Goal: Task Accomplishment & Management: Use online tool/utility

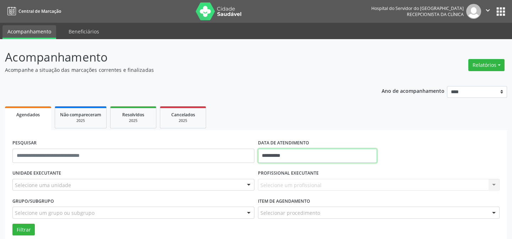
click at [327, 152] on input "**********" at bounding box center [317, 156] width 119 height 14
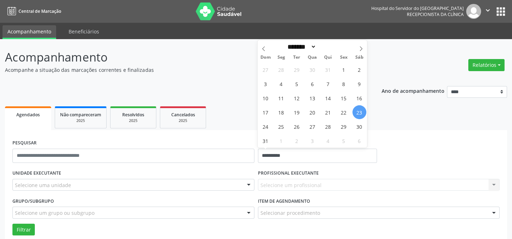
click at [348, 106] on div "27 28 29 30 31 1 2 3 4 5 6 7 8 9 10 11 12 13 14 15 16 17 18 19 20 21 22 23 24 2…" at bounding box center [312, 104] width 109 height 85
click at [357, 111] on span "23" at bounding box center [359, 112] width 14 height 14
type input "**********"
click at [360, 113] on span "23" at bounding box center [359, 112] width 14 height 14
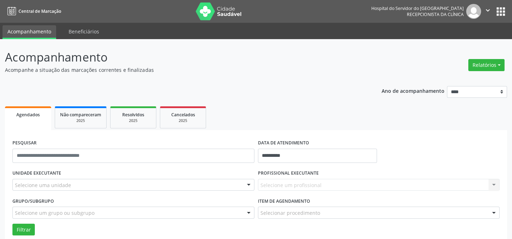
click at [360, 113] on ul "Agendados Não compareceram 2025 Resolvidos 2025 Cancelados 2025" at bounding box center [256, 117] width 502 height 26
click at [288, 180] on div "Selecione um profissional Nenhum resultado encontrado para: " " Não há nenhuma …" at bounding box center [379, 185] width 242 height 12
click at [493, 183] on div "Selecione um profissional Nenhum resultado encontrado para: " " Não há nenhuma …" at bounding box center [379, 185] width 242 height 12
drag, startPoint x: 483, startPoint y: 201, endPoint x: 478, endPoint y: 204, distance: 6.2
click at [483, 201] on div "Item de agendamento Selecionar procedimento #0000 - Alergologia #0001 - Angiolo…" at bounding box center [379, 206] width 242 height 23
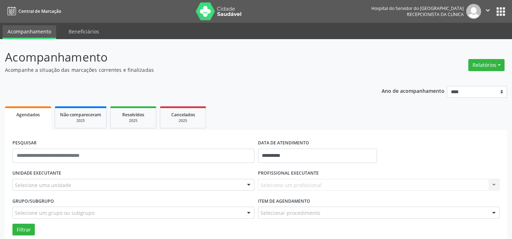
click at [475, 206] on div "Selecionar procedimento" at bounding box center [379, 212] width 242 height 12
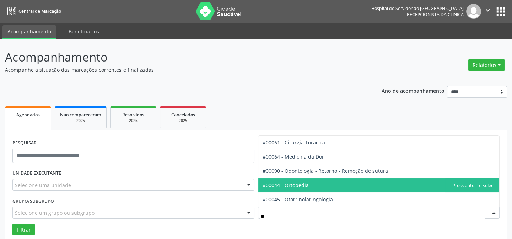
click at [299, 185] on span "#00044 - Ortopedia" at bounding box center [286, 185] width 46 height 7
type input "**"
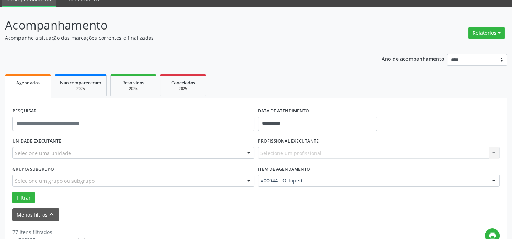
scroll to position [64, 0]
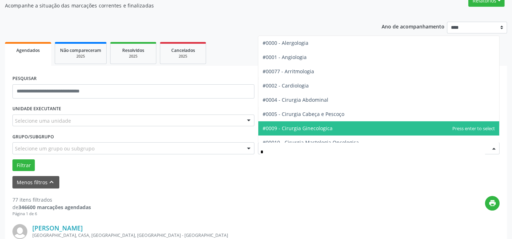
type input "**"
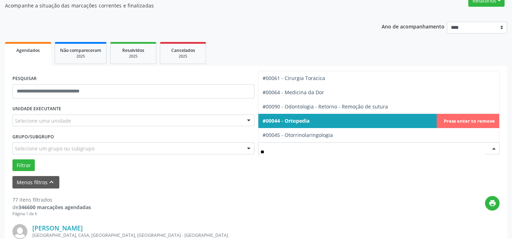
click at [300, 123] on span "#00044 - Ortopedia" at bounding box center [286, 120] width 47 height 7
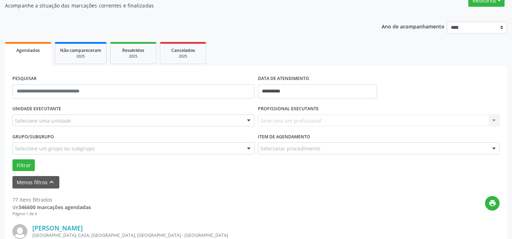
click at [287, 123] on div "Selecione um profissional Nenhum resultado encontrado para: " " Não há nenhuma …" at bounding box center [379, 120] width 242 height 12
click at [287, 118] on div "Selecione um profissional Nenhum resultado encontrado para: " " Não há nenhuma …" at bounding box center [379, 120] width 242 height 12
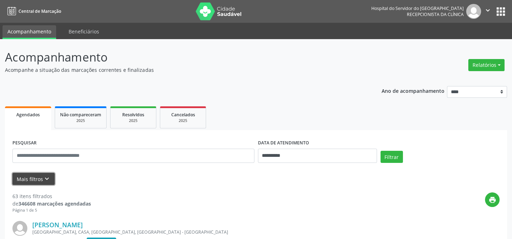
click at [41, 177] on button "Mais filtros keyboard_arrow_down" at bounding box center [33, 179] width 42 height 12
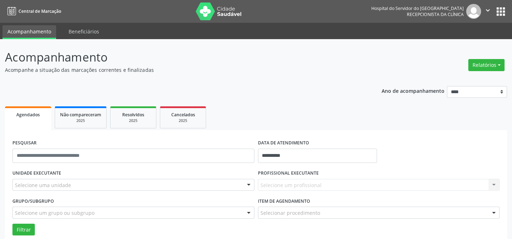
click at [285, 189] on div "Selecione um profissional Nenhum resultado encontrado para: " " Não há nenhuma …" at bounding box center [379, 185] width 242 height 12
click at [287, 191] on div "PROFISSIONAL EXECUTANTE Selecione um profissional Nenhum resultado encontrado p…" at bounding box center [379, 182] width 246 height 28
click at [476, 220] on div "Item de agendamento Selecionar procedimento #0000 - Alergologia #0001 - Angiolo…" at bounding box center [379, 209] width 246 height 28
click at [406, 208] on div "Selecionar procedimento" at bounding box center [379, 212] width 242 height 12
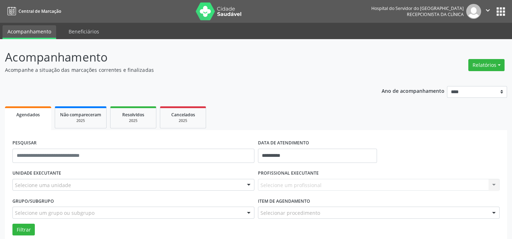
click at [281, 182] on div "Selecione um profissional Nenhum resultado encontrado para: " " Não há nenhuma …" at bounding box center [379, 185] width 242 height 12
click at [493, 184] on div "Selecione um profissional Nenhum resultado encontrado para: " " Não há nenhuma …" at bounding box center [379, 185] width 242 height 12
click at [292, 180] on div "Selecione um profissional Nenhum resultado encontrado para: " " Não há nenhuma …" at bounding box center [379, 185] width 242 height 12
click at [494, 185] on div "Selecione um profissional Nenhum resultado encontrado para: " " Não há nenhuma …" at bounding box center [379, 185] width 242 height 12
click at [340, 177] on div "PROFISSIONAL EXECUTANTE Selecione um profissional Nenhum resultado encontrado p…" at bounding box center [379, 182] width 246 height 28
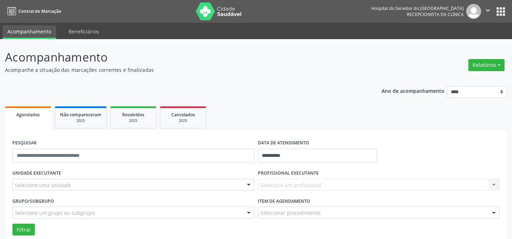
click at [335, 177] on div "PROFISSIONAL EXECUTANTE Selecione um profissional Nenhum resultado encontrado p…" at bounding box center [379, 182] width 246 height 28
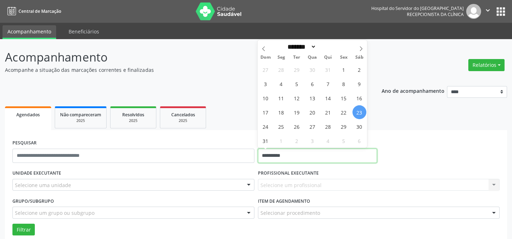
click at [321, 152] on input "**********" at bounding box center [317, 156] width 119 height 14
click at [361, 111] on span "23" at bounding box center [359, 112] width 14 height 14
type input "**********"
click at [361, 110] on span "23" at bounding box center [359, 112] width 14 height 14
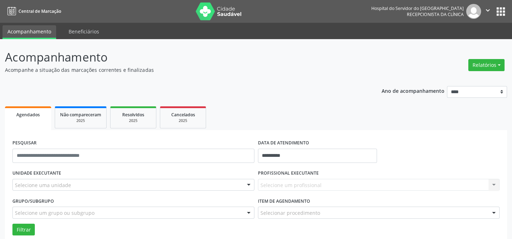
click at [277, 188] on div "Selecione um profissional Nenhum resultado encontrado para: " " Não há nenhuma …" at bounding box center [379, 185] width 242 height 12
click at [286, 182] on div "Selecione um profissional Nenhum resultado encontrado para: " " Não há nenhuma …" at bounding box center [379, 185] width 242 height 12
click at [291, 182] on div "Selecione um profissional Nenhum resultado encontrado para: " " Não há nenhuma …" at bounding box center [379, 185] width 242 height 12
click at [488, 184] on div "Selecione um profissional Nenhum resultado encontrado para: " " Não há nenhuma …" at bounding box center [379, 185] width 242 height 12
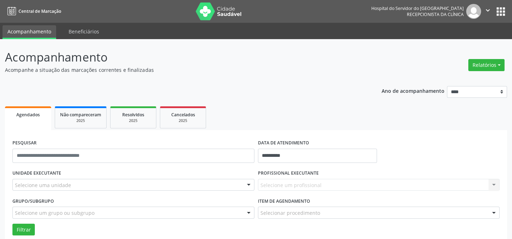
click at [492, 185] on div "Selecione um profissional Nenhum resultado encontrado para: " " Não há nenhuma …" at bounding box center [379, 185] width 242 height 12
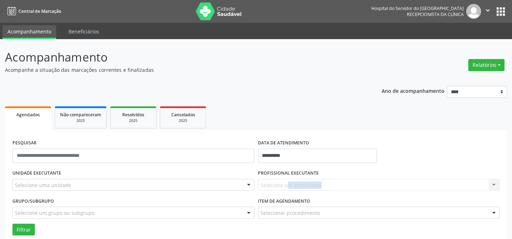
click at [492, 185] on div "Selecione um profissional Nenhum resultado encontrado para: " " Não há nenhuma …" at bounding box center [379, 185] width 242 height 12
click at [493, 186] on div "Selecione um profissional Nenhum resultado encontrado para: " " Não há nenhuma …" at bounding box center [379, 185] width 242 height 12
click at [496, 185] on div "Selecione um profissional Nenhum resultado encontrado para: " " Não há nenhuma …" at bounding box center [379, 185] width 242 height 12
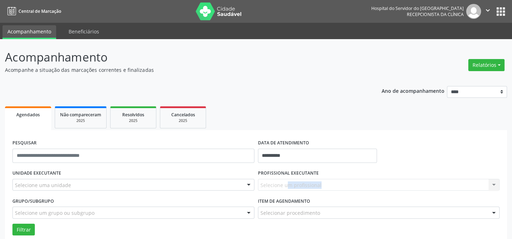
click at [496, 185] on div "Selecione um profissional Nenhum resultado encontrado para: " " Não há nenhuma …" at bounding box center [379, 185] width 242 height 12
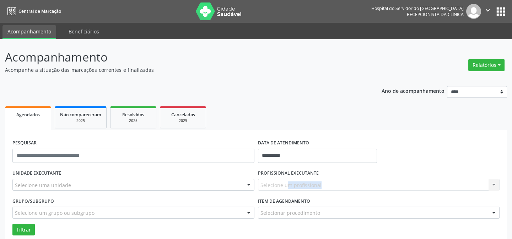
click at [496, 185] on div "Selecione um profissional Nenhum resultado encontrado para: " " Não há nenhuma …" at bounding box center [379, 185] width 242 height 12
click at [492, 212] on div at bounding box center [494, 213] width 11 height 12
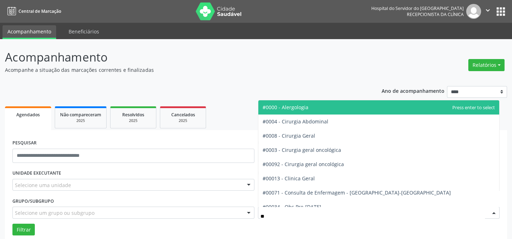
type input "*"
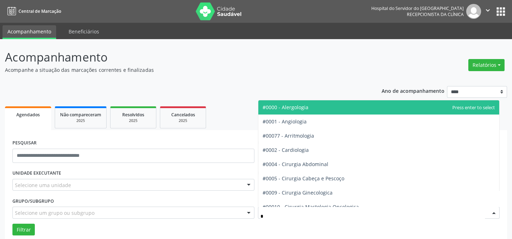
type input "**"
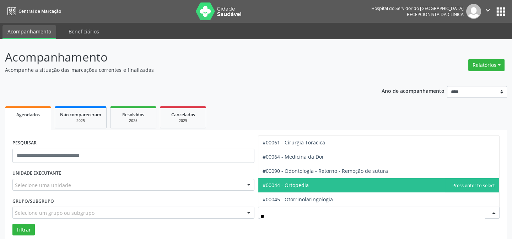
click at [295, 182] on span "#00044 - Ortopedia" at bounding box center [286, 185] width 46 height 7
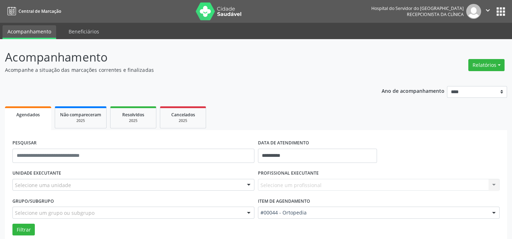
click at [295, 182] on div "Selecione um profissional Nenhum resultado encontrado para: " " Não há nenhuma …" at bounding box center [379, 185] width 242 height 12
click at [25, 223] on button "Filtrar" at bounding box center [23, 229] width 22 height 12
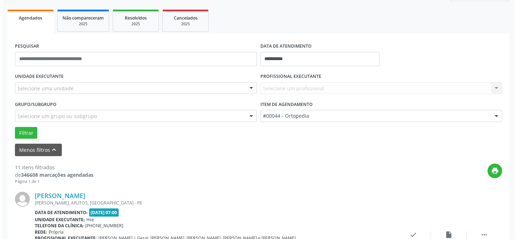
scroll to position [161, 0]
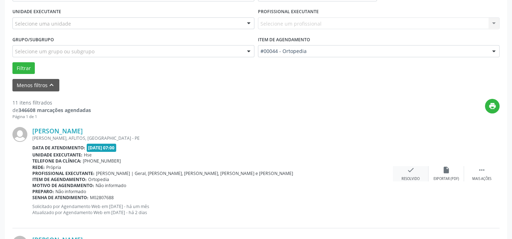
click at [414, 170] on icon "check" at bounding box center [411, 170] width 8 height 8
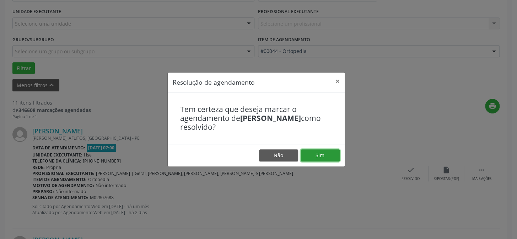
click at [309, 160] on button "Sim" at bounding box center [320, 155] width 39 height 12
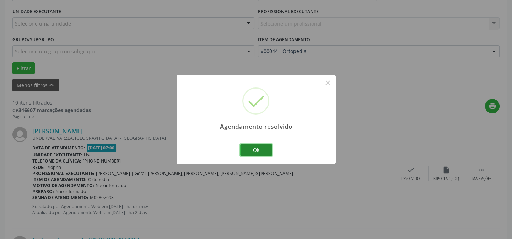
click at [247, 149] on button "Ok" at bounding box center [256, 150] width 32 height 12
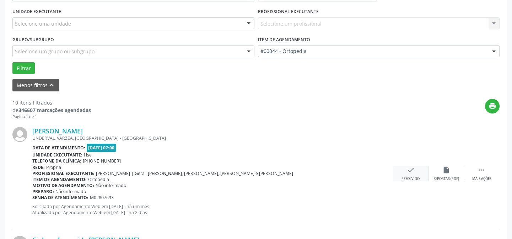
click at [413, 169] on icon "check" at bounding box center [411, 170] width 8 height 8
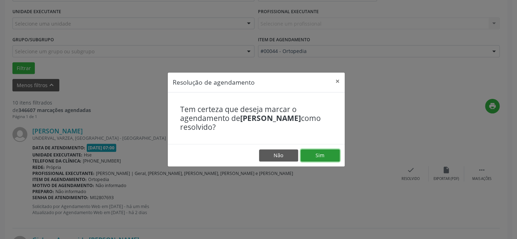
click at [332, 160] on button "Sim" at bounding box center [320, 155] width 39 height 12
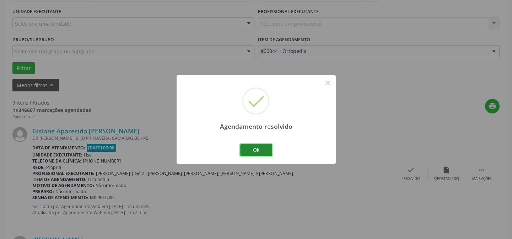
click at [261, 150] on button "Ok" at bounding box center [256, 150] width 32 height 12
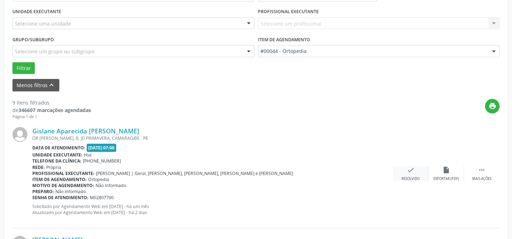
click at [418, 170] on div "check Resolvido" at bounding box center [411, 173] width 36 height 15
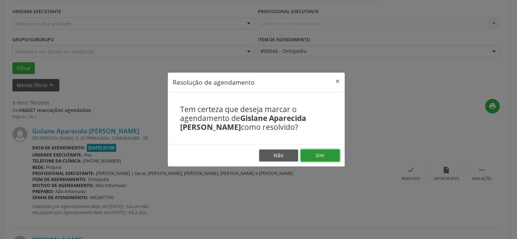
click at [317, 149] on button "Sim" at bounding box center [320, 155] width 39 height 12
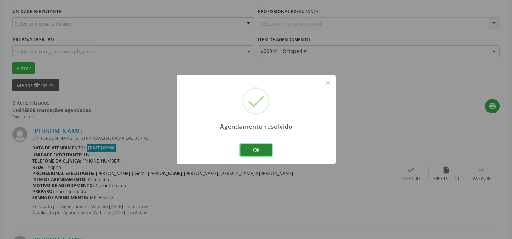
click at [258, 148] on button "Ok" at bounding box center [256, 150] width 32 height 12
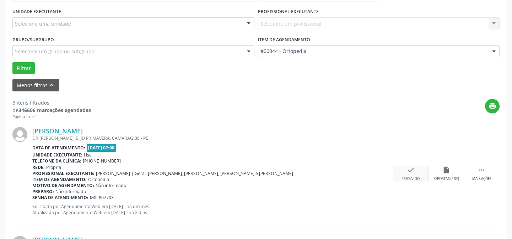
click at [415, 170] on div "check Resolvido" at bounding box center [411, 173] width 36 height 15
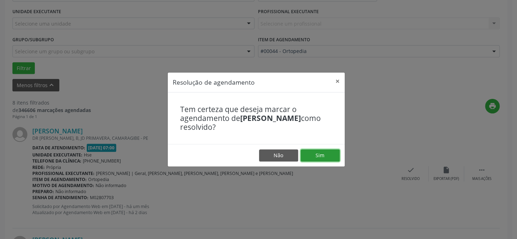
click at [311, 156] on button "Sim" at bounding box center [320, 155] width 39 height 12
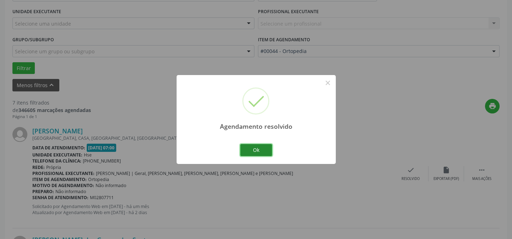
click at [258, 150] on button "Ok" at bounding box center [256, 150] width 32 height 12
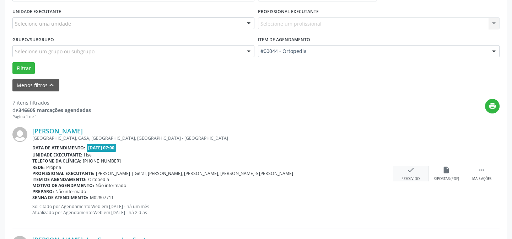
click at [416, 170] on div "check Resolvido" at bounding box center [411, 173] width 36 height 15
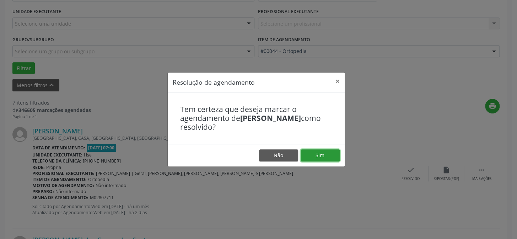
click at [334, 155] on button "Sim" at bounding box center [320, 155] width 39 height 12
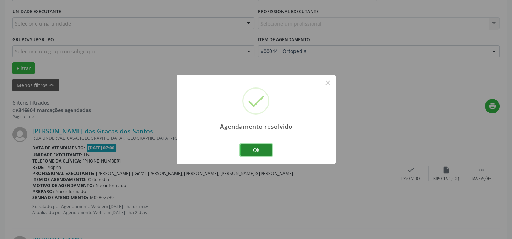
click at [256, 150] on button "Ok" at bounding box center [256, 150] width 32 height 12
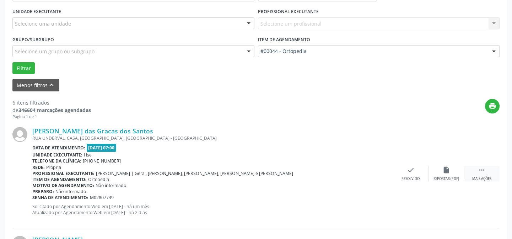
click at [489, 168] on div " Mais ações" at bounding box center [482, 173] width 36 height 15
click at [456, 170] on div "alarm_off Não compareceu" at bounding box center [447, 173] width 36 height 15
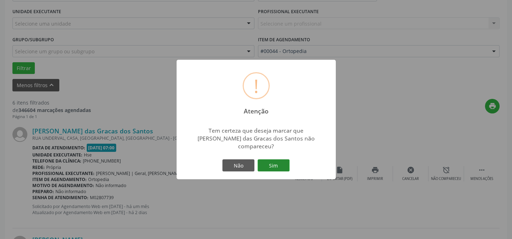
click at [275, 165] on button "Sim" at bounding box center [274, 165] width 32 height 12
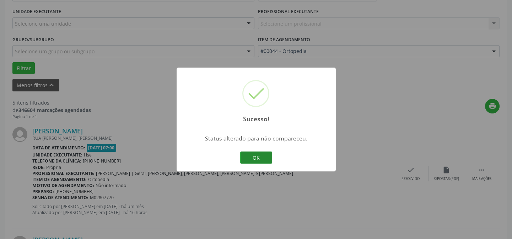
click at [259, 158] on button "OK" at bounding box center [256, 157] width 32 height 12
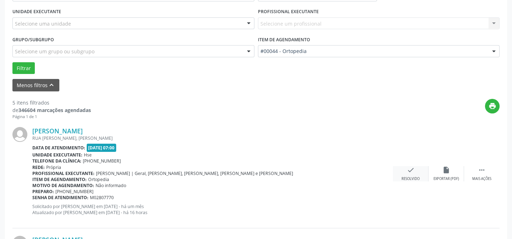
click at [411, 173] on icon "check" at bounding box center [411, 170] width 8 height 8
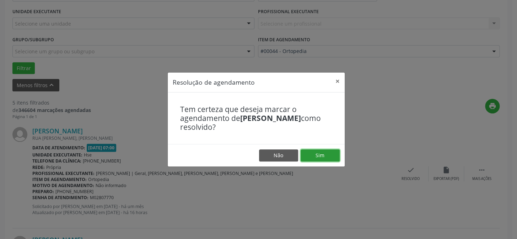
click at [324, 156] on button "Sim" at bounding box center [320, 155] width 39 height 12
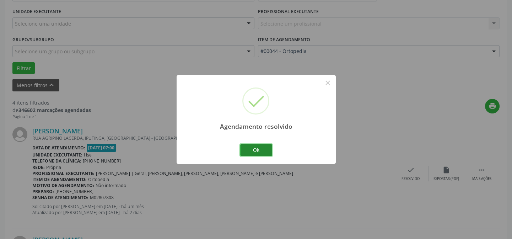
click at [259, 149] on button "Ok" at bounding box center [256, 150] width 32 height 12
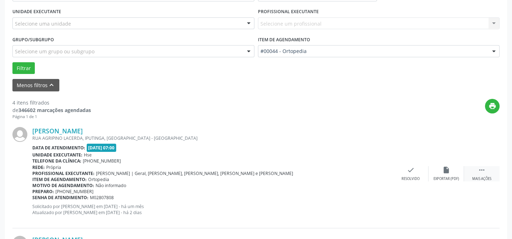
click at [485, 167] on icon "" at bounding box center [482, 170] width 8 height 8
click at [448, 168] on icon "alarm_off" at bounding box center [446, 170] width 8 height 8
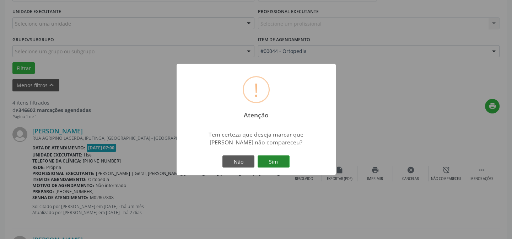
click at [287, 164] on button "Sim" at bounding box center [274, 161] width 32 height 12
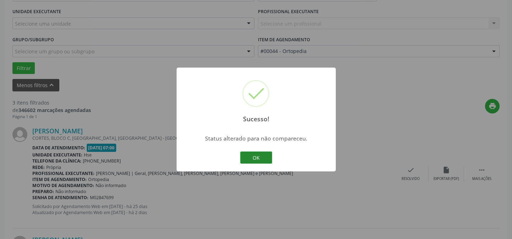
click at [259, 158] on button "OK" at bounding box center [256, 157] width 32 height 12
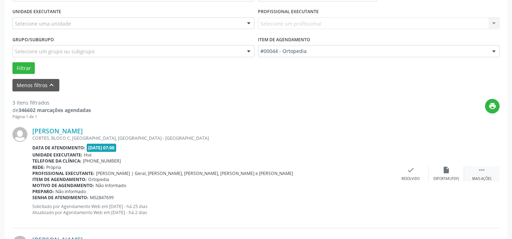
click at [485, 167] on icon "" at bounding box center [482, 170] width 8 height 8
click at [445, 173] on icon "alarm_off" at bounding box center [446, 170] width 8 height 8
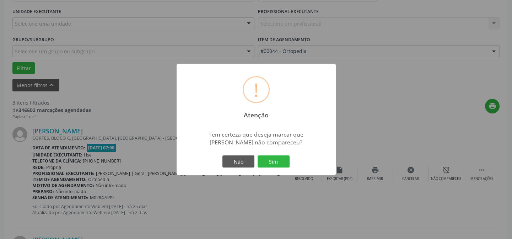
click at [280, 158] on button "Sim" at bounding box center [274, 161] width 32 height 12
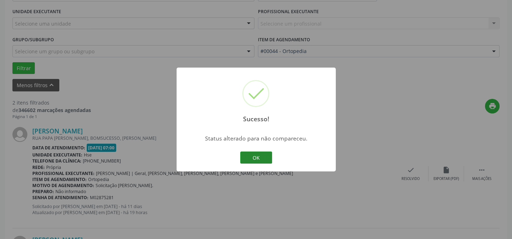
click at [258, 156] on button "OK" at bounding box center [256, 157] width 32 height 12
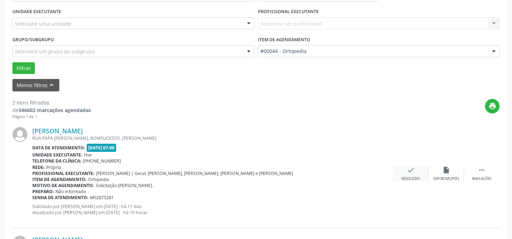
click at [408, 174] on div "check Resolvido" at bounding box center [411, 173] width 36 height 15
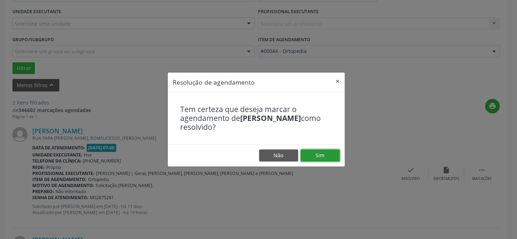
click at [327, 152] on button "Sim" at bounding box center [320, 155] width 39 height 12
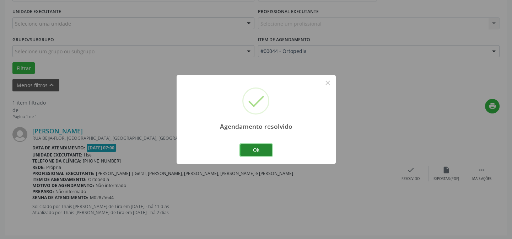
click at [264, 146] on button "Ok" at bounding box center [256, 150] width 32 height 12
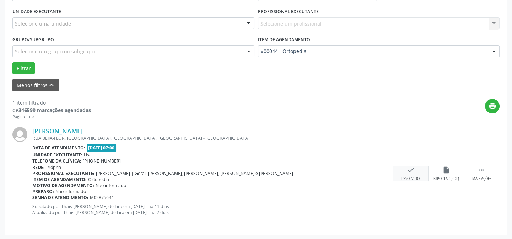
click at [420, 176] on div "check Resolvido" at bounding box center [411, 173] width 36 height 15
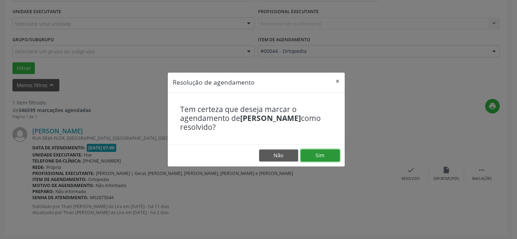
click at [316, 154] on button "Sim" at bounding box center [320, 155] width 39 height 12
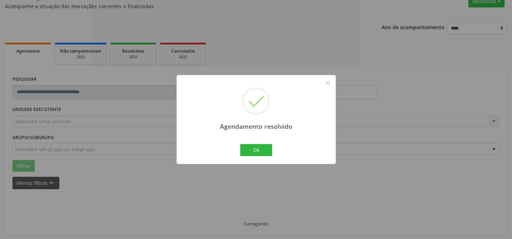
scroll to position [48, 0]
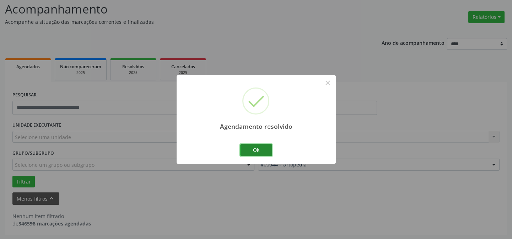
click at [263, 145] on button "Ok" at bounding box center [256, 150] width 32 height 12
